Goal: Information Seeking & Learning: Learn about a topic

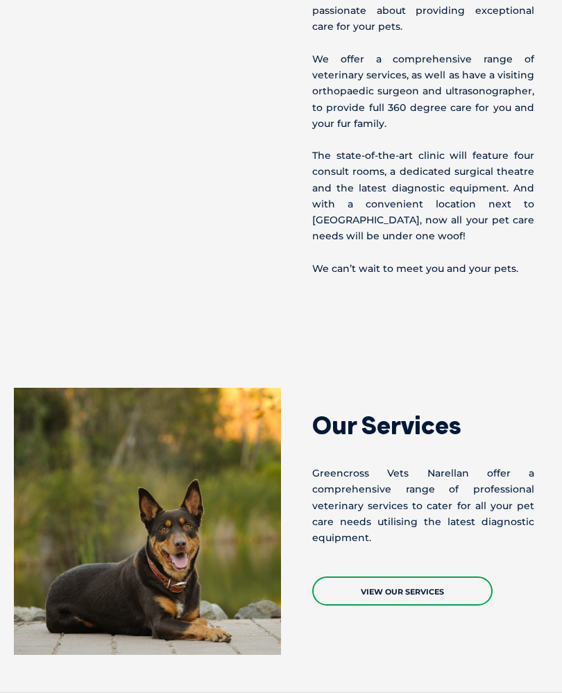
scroll to position [935, 0]
click at [390, 600] on link "View Our Services" at bounding box center [402, 591] width 180 height 29
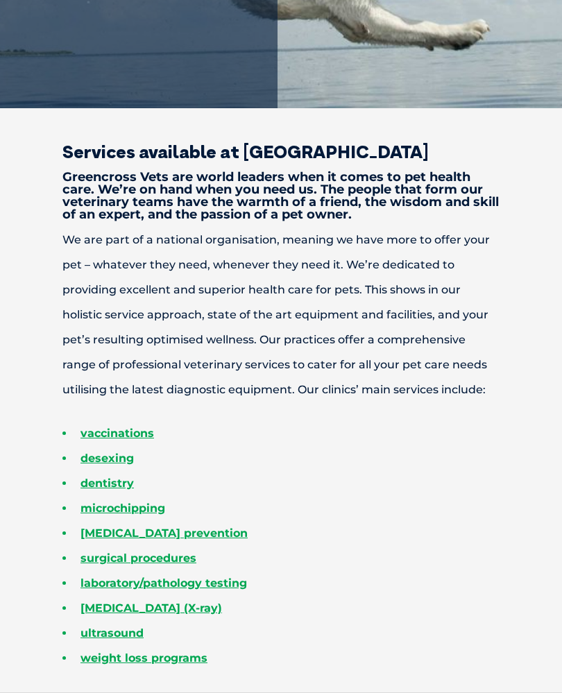
scroll to position [427, 0]
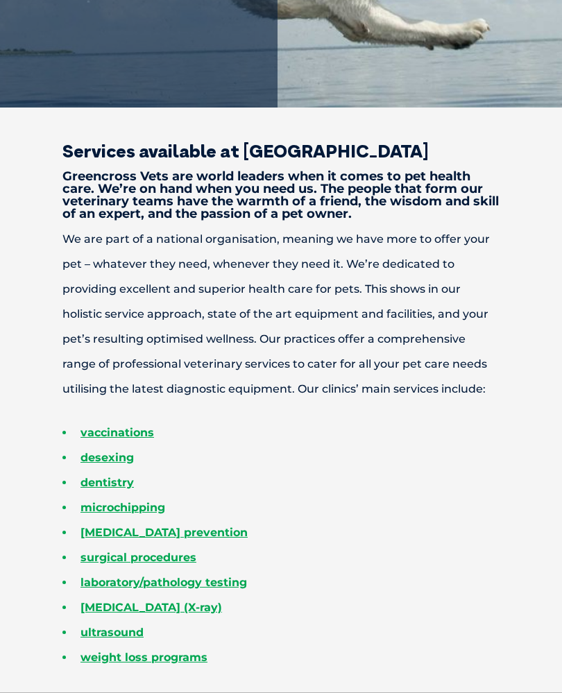
click at [121, 429] on link "vaccinations" at bounding box center [117, 432] width 74 height 13
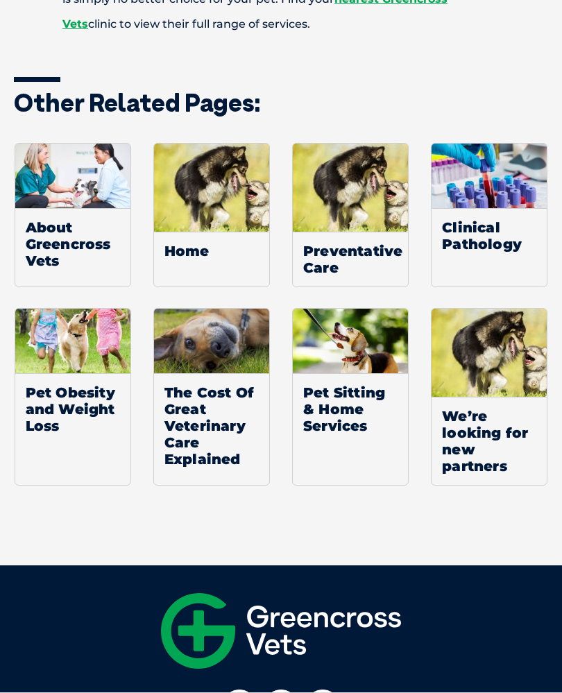
scroll to position [1185, 0]
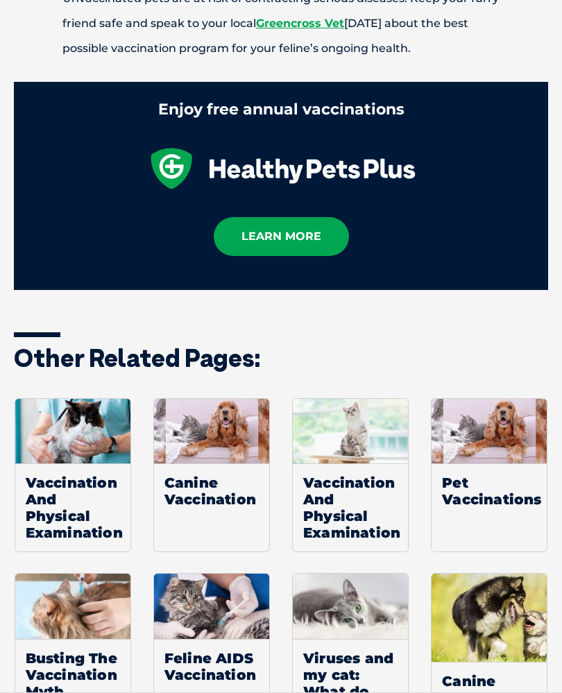
scroll to position [2005, 0]
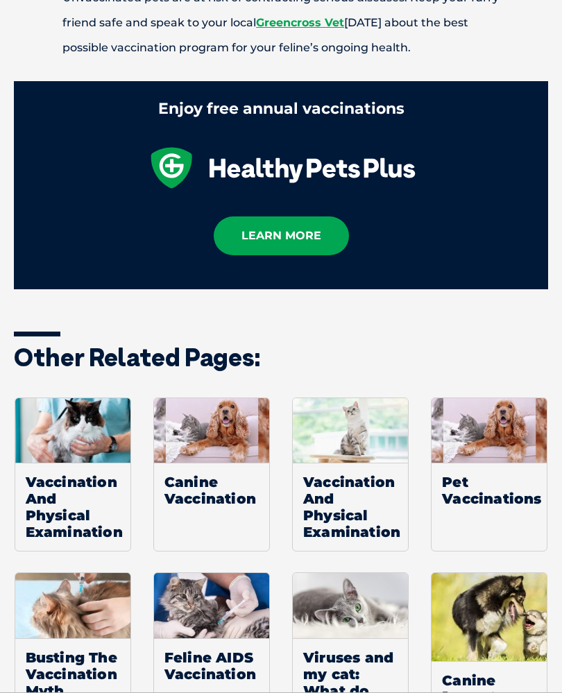
click at [202, 494] on span "Canine Vaccination" at bounding box center [211, 490] width 115 height 55
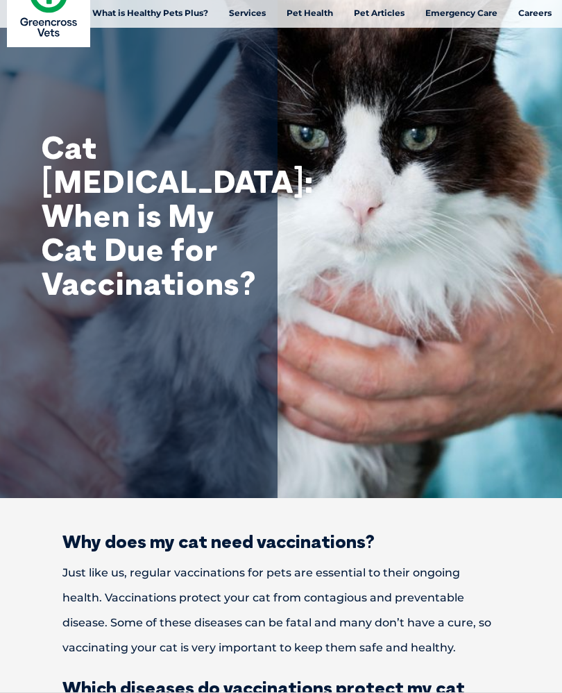
scroll to position [0, 0]
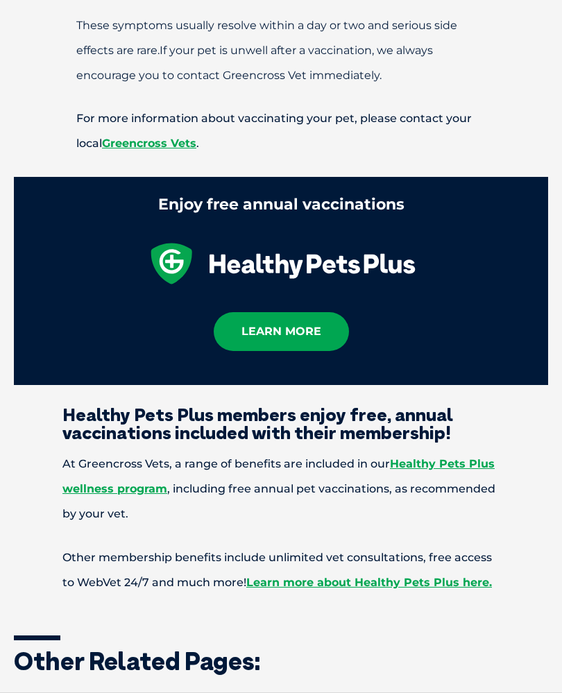
scroll to position [1984, 0]
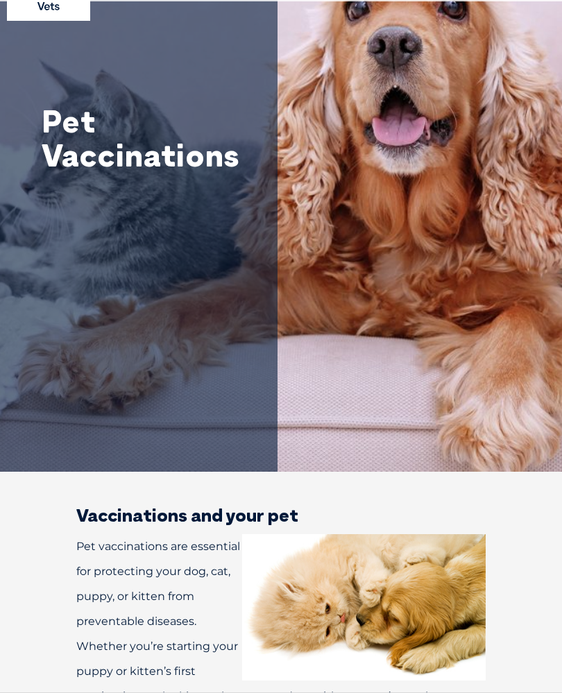
scroll to position [0, 0]
